Goal: Answer question/provide support

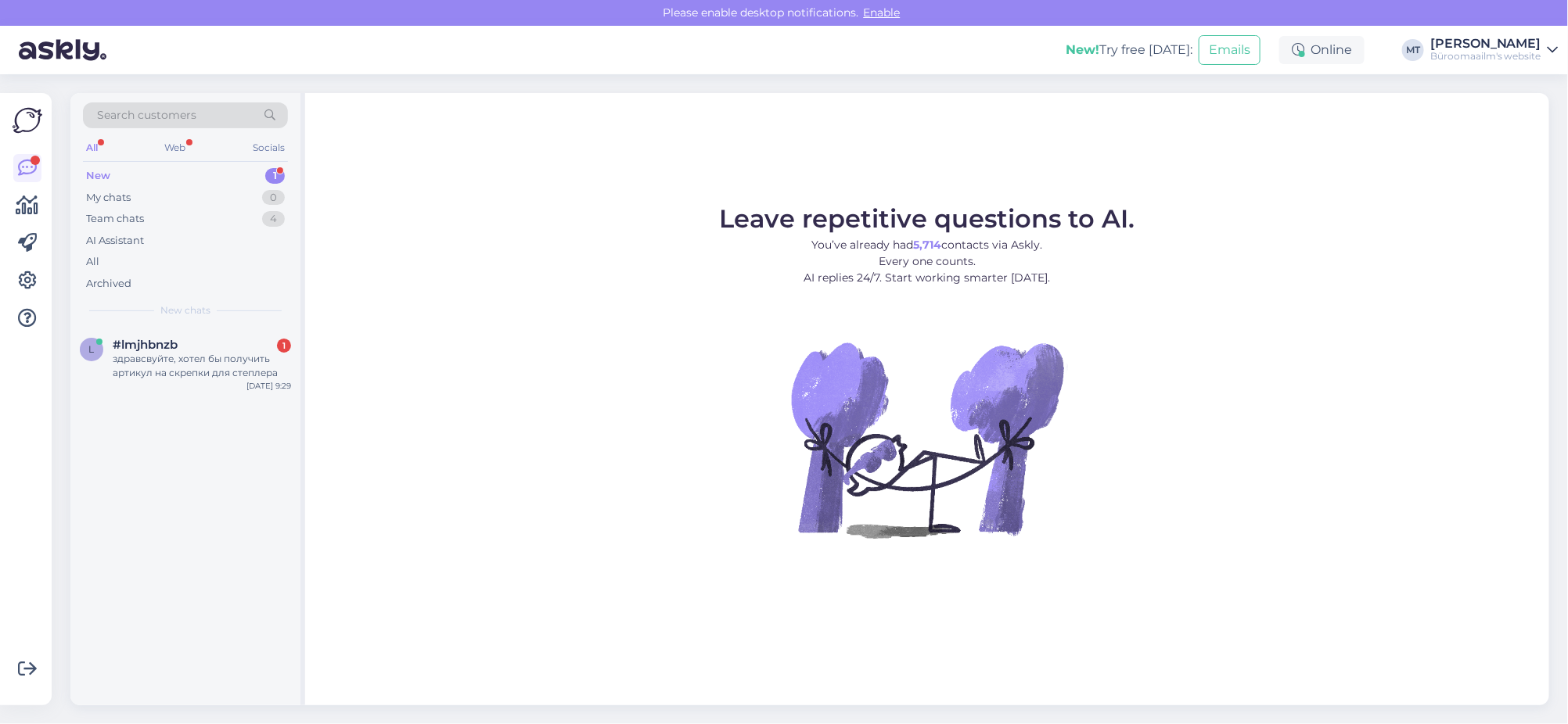
click at [97, 170] on div "New" at bounding box center [97, 176] width 24 height 15
click at [158, 354] on div "здравсвуйте, хотел бы получить артикул на скрепки для степлера" at bounding box center [201, 366] width 178 height 28
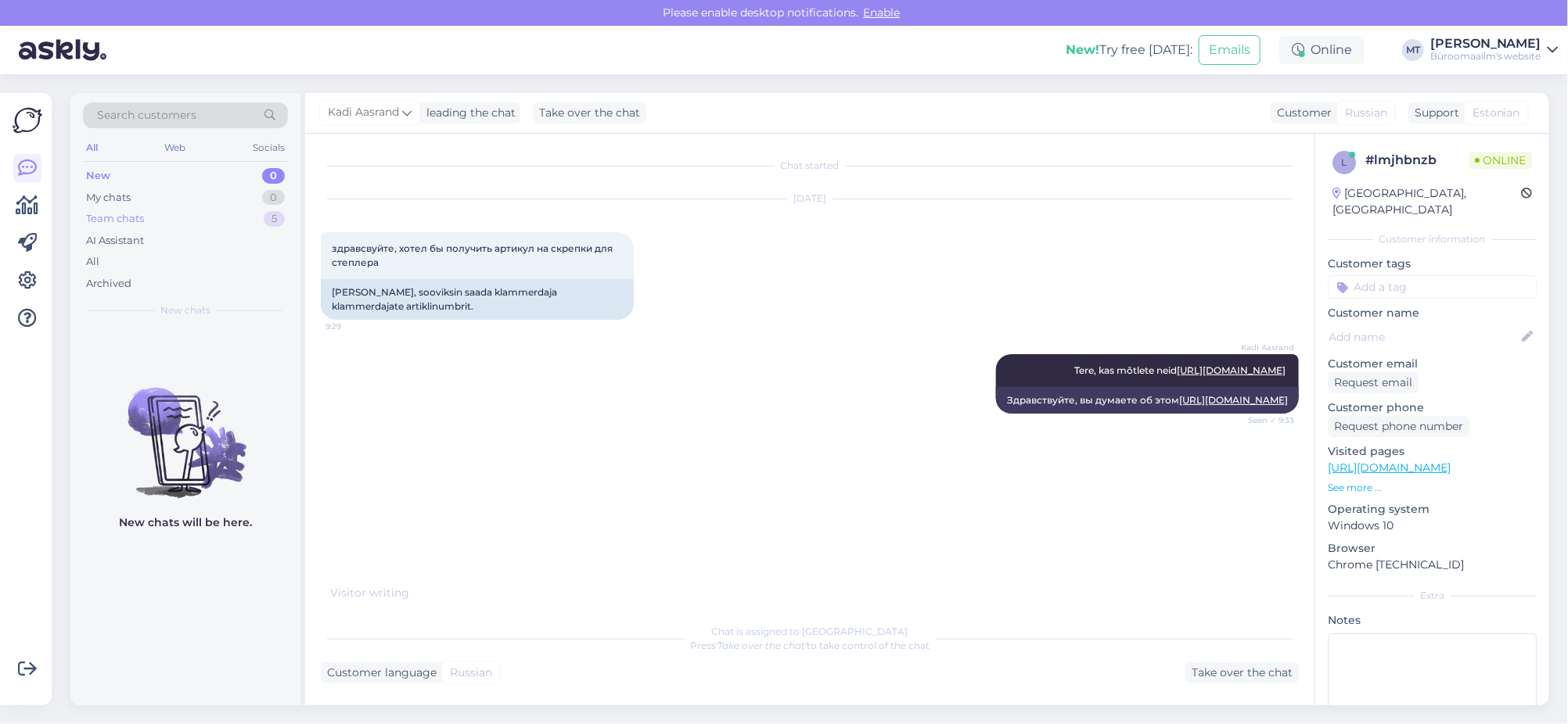
click at [110, 216] on div "Team chats" at bounding box center [115, 219] width 58 height 15
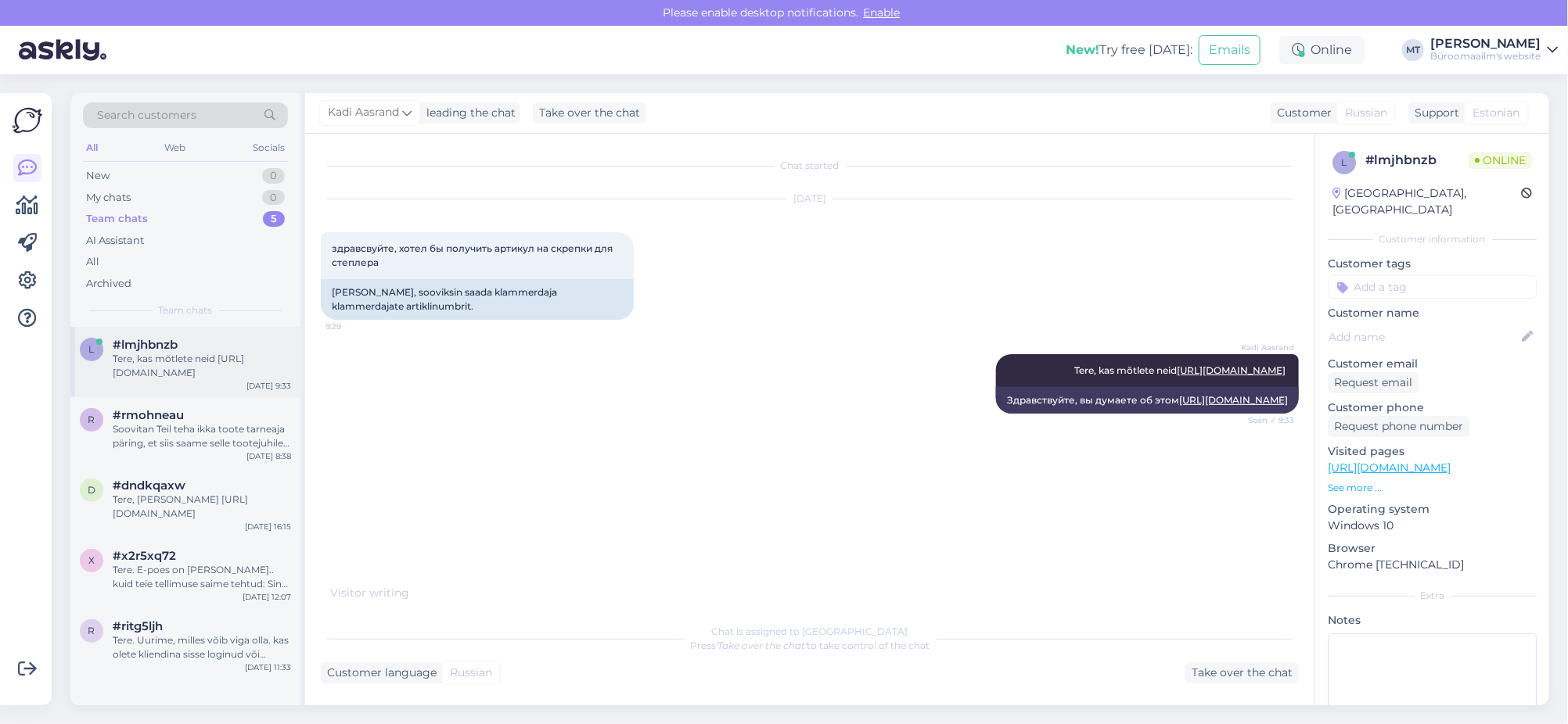
click at [123, 352] on div "Tere, kas mõtlete neid [URL][DOMAIN_NAME]" at bounding box center [201, 366] width 178 height 28
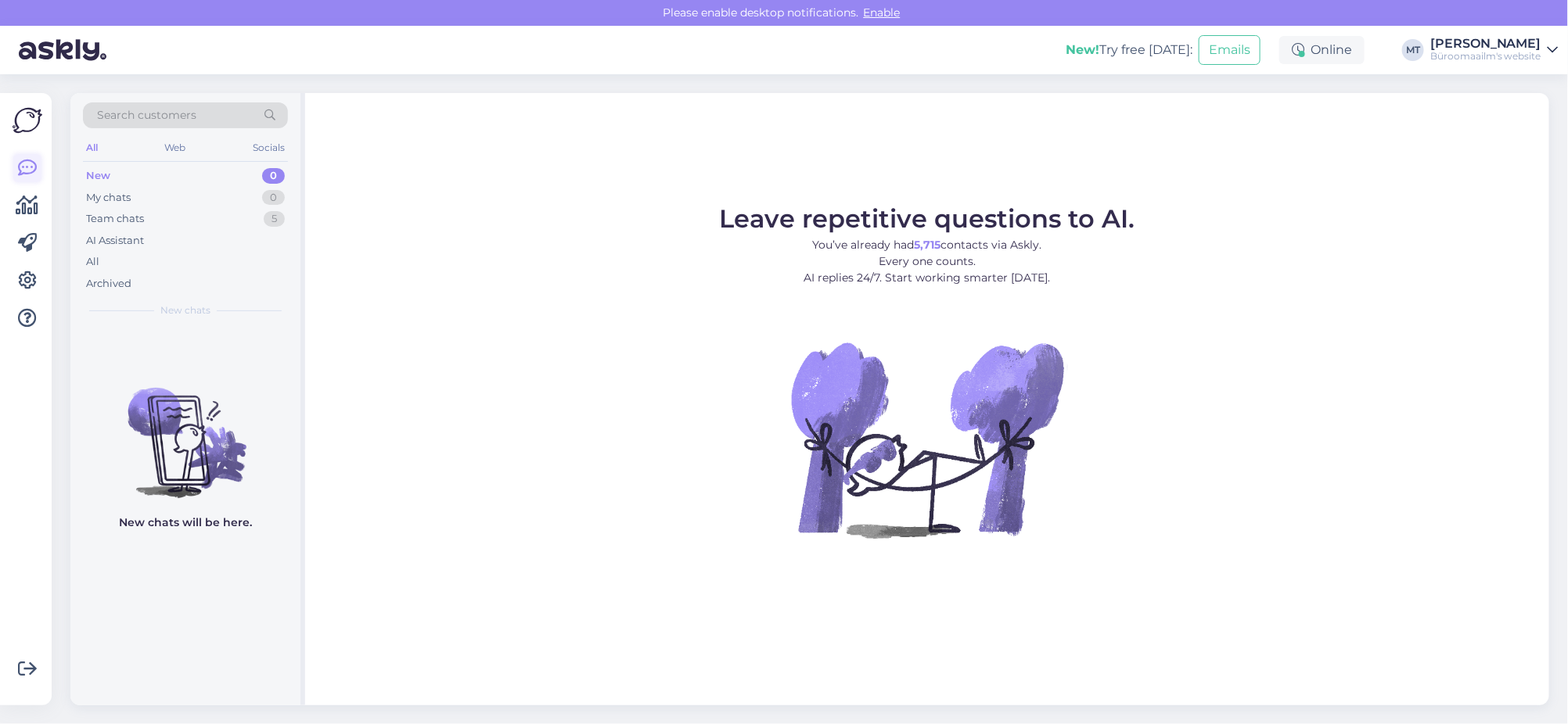
click at [27, 166] on icon at bounding box center [27, 168] width 18 height 18
click at [26, 200] on icon at bounding box center [28, 205] width 23 height 18
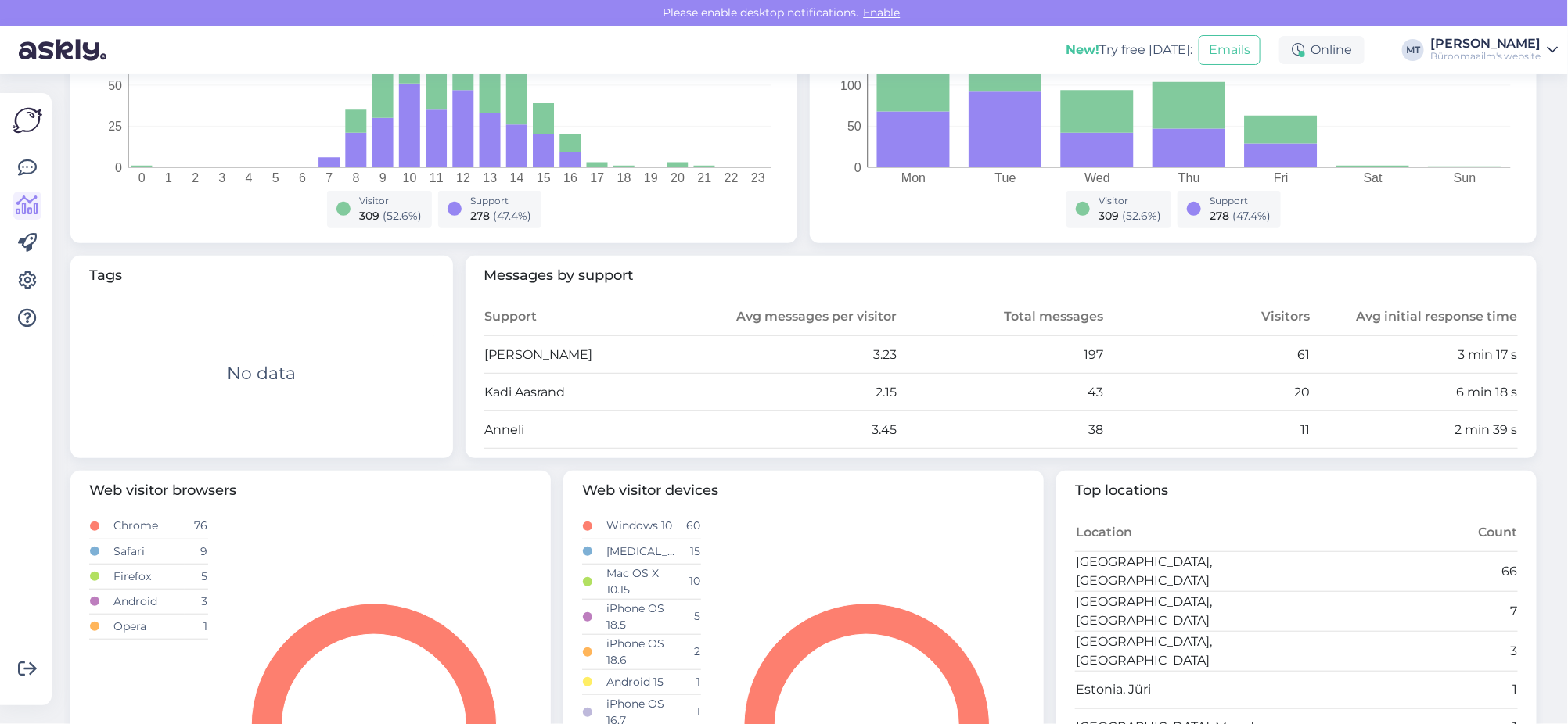
scroll to position [390, 0]
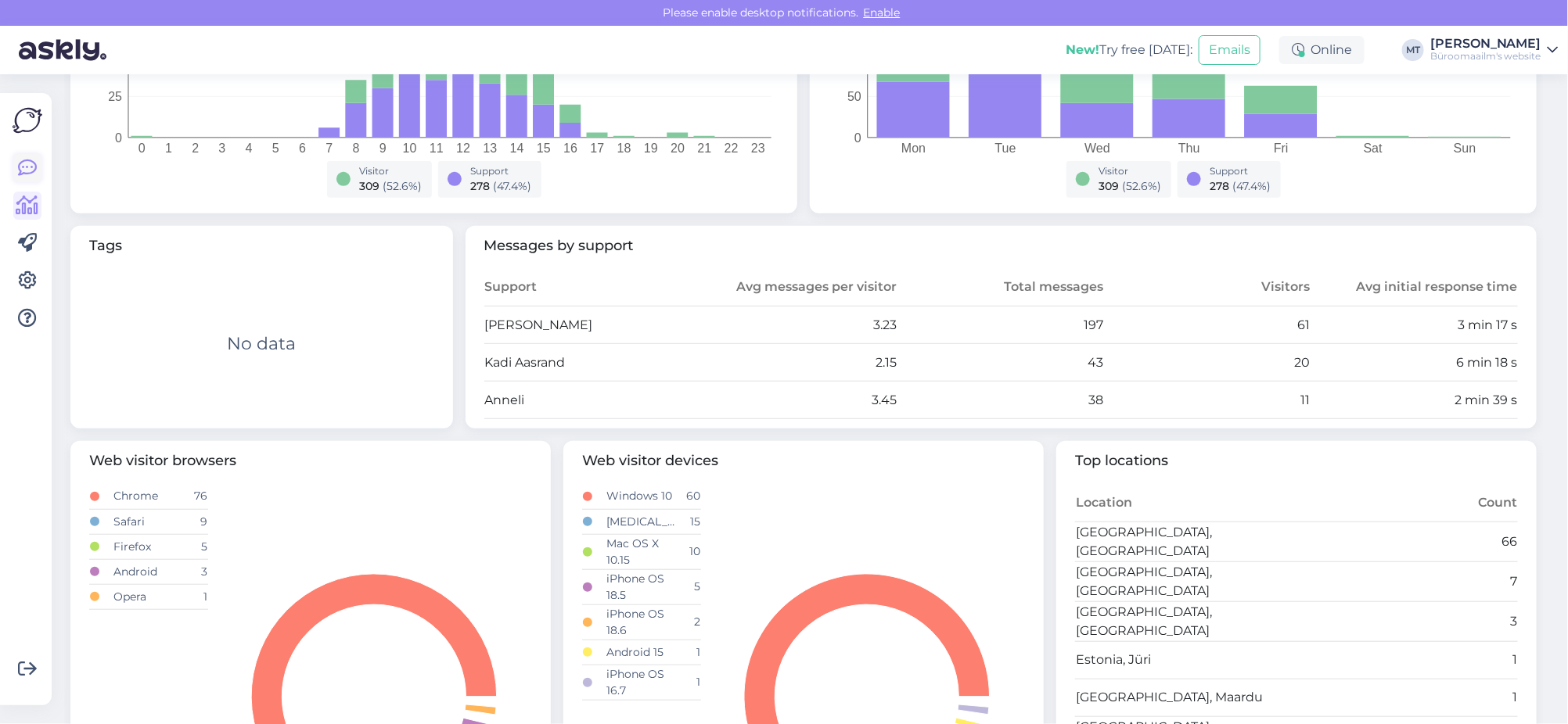
click at [29, 170] on icon at bounding box center [27, 168] width 18 height 18
